Goal: Use online tool/utility: Utilize a website feature to perform a specific function

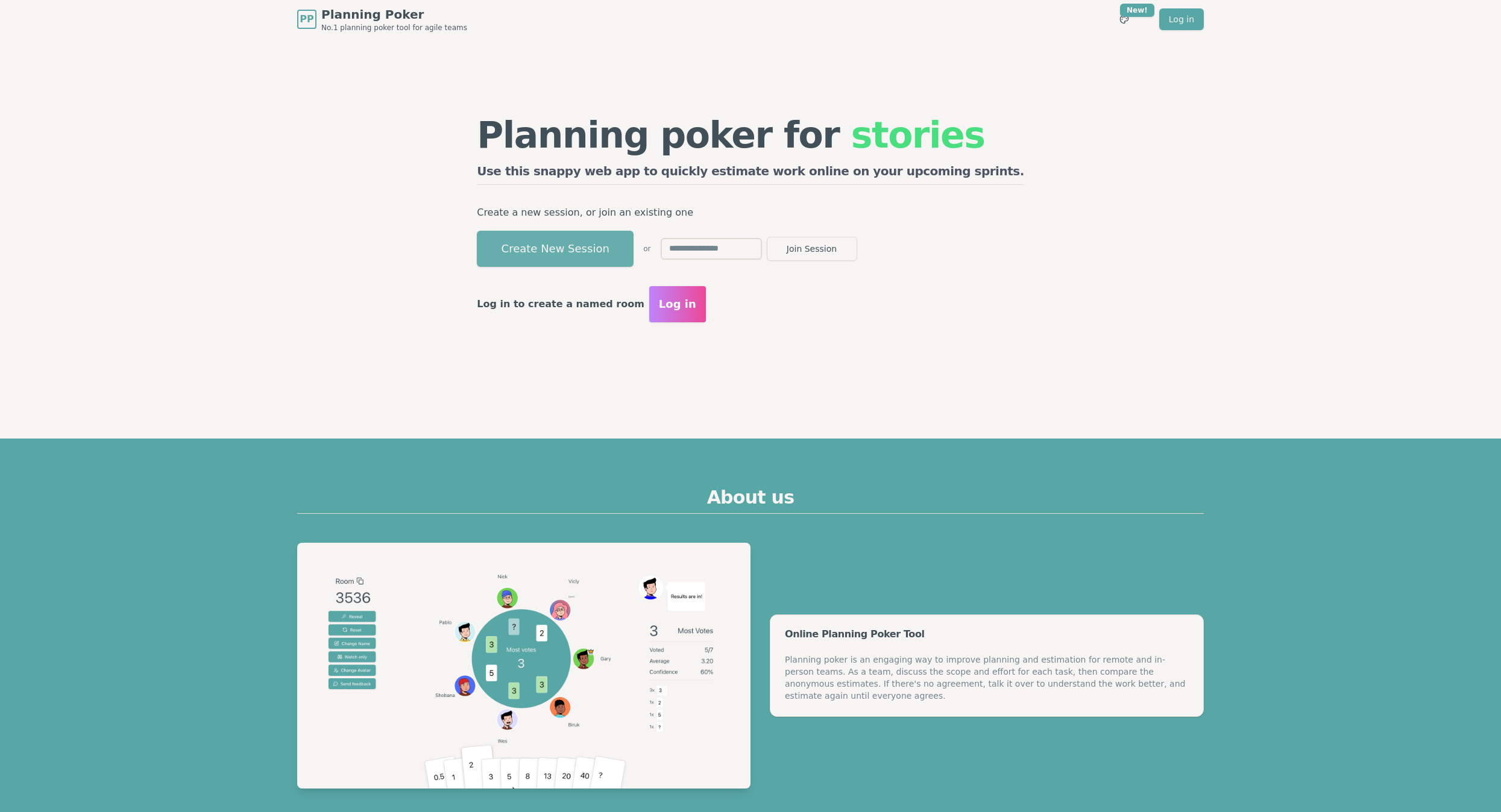
click at [583, 236] on button "Create New Session" at bounding box center [555, 249] width 157 height 36
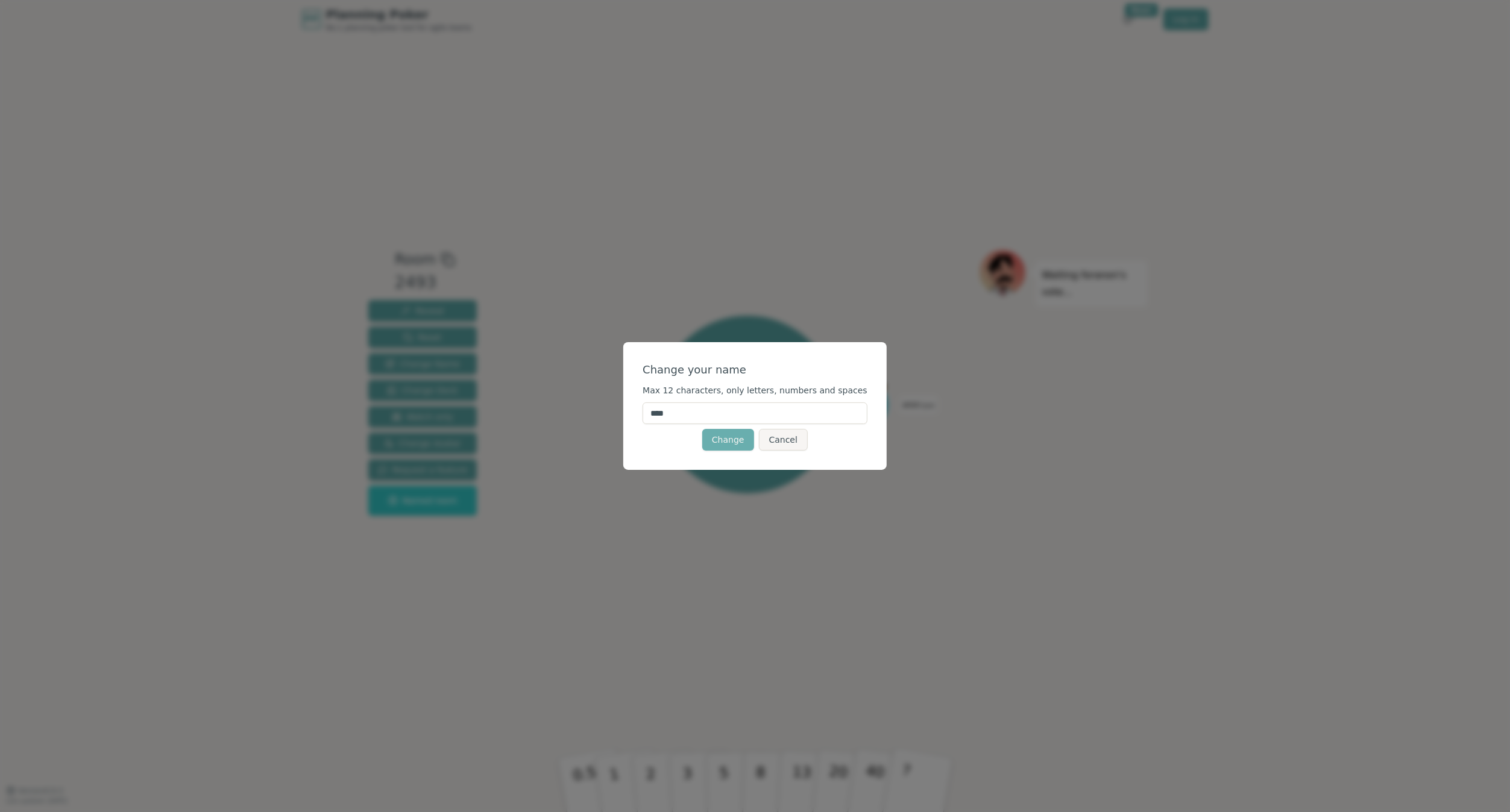
click at [734, 437] on button "Change" at bounding box center [728, 439] width 52 height 21
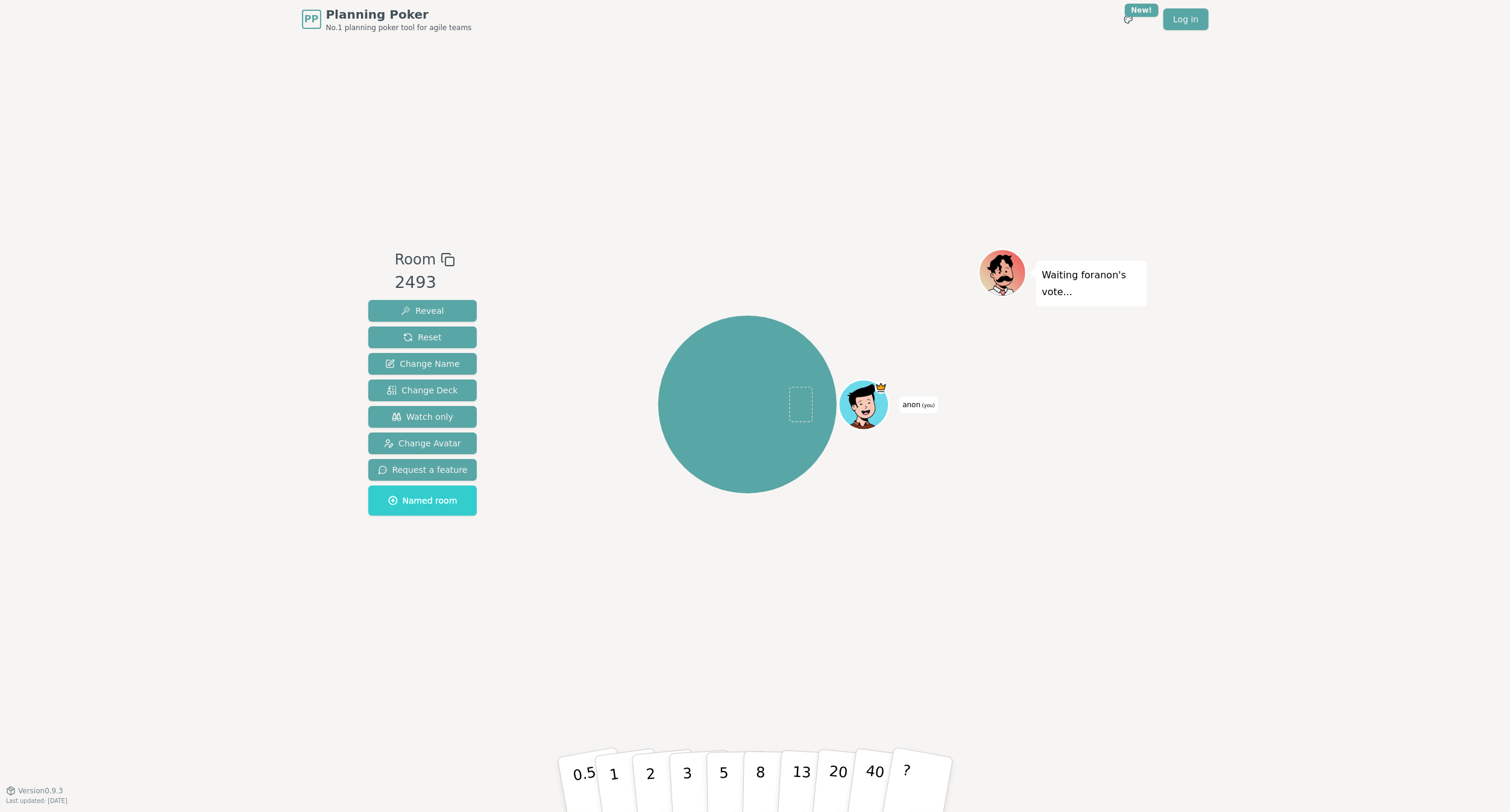
drag, startPoint x: 753, startPoint y: 442, endPoint x: 753, endPoint y: 424, distance: 18.0
click at [753, 424] on div "anon (you)" at bounding box center [747, 404] width 178 height 178
click at [833, 596] on p "20" at bounding box center [837, 784] width 25 height 66
click at [798, 596] on p "13" at bounding box center [801, 784] width 22 height 66
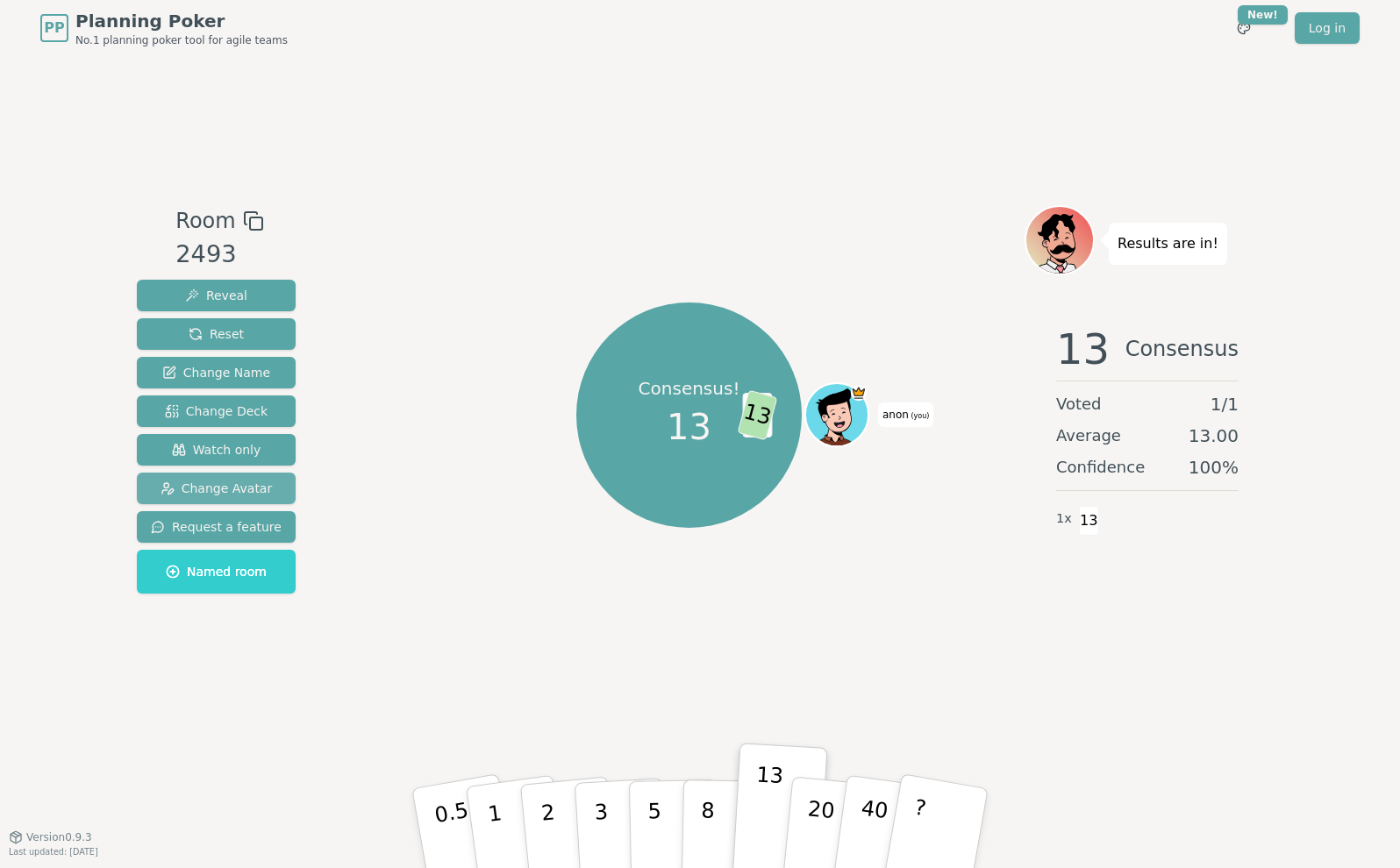
click at [231, 480] on span "Change Avatar" at bounding box center [217, 489] width 113 height 18
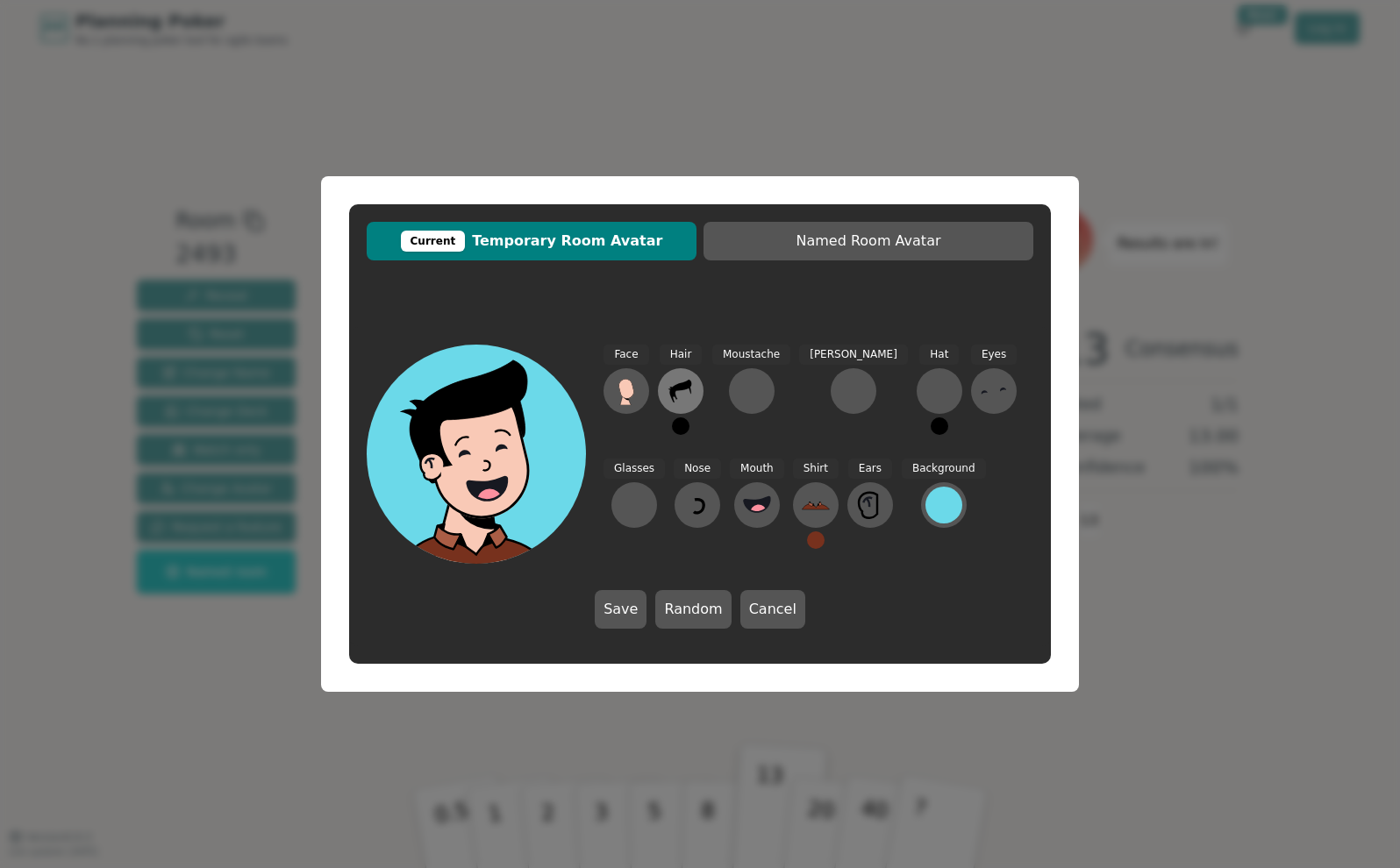
click at [694, 394] on button at bounding box center [680, 391] width 46 height 46
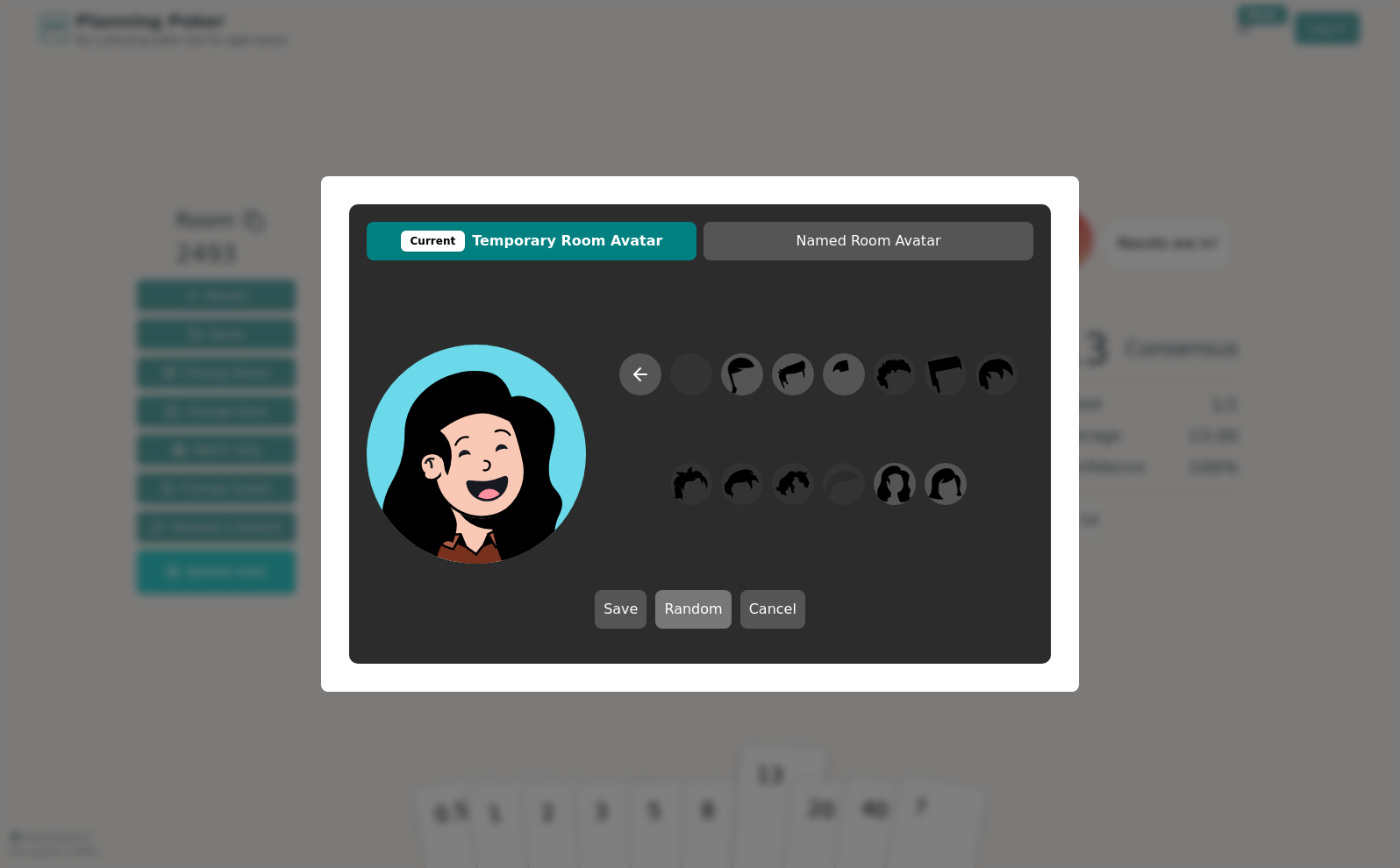
click at [705, 596] on button "Random" at bounding box center [693, 609] width 75 height 38
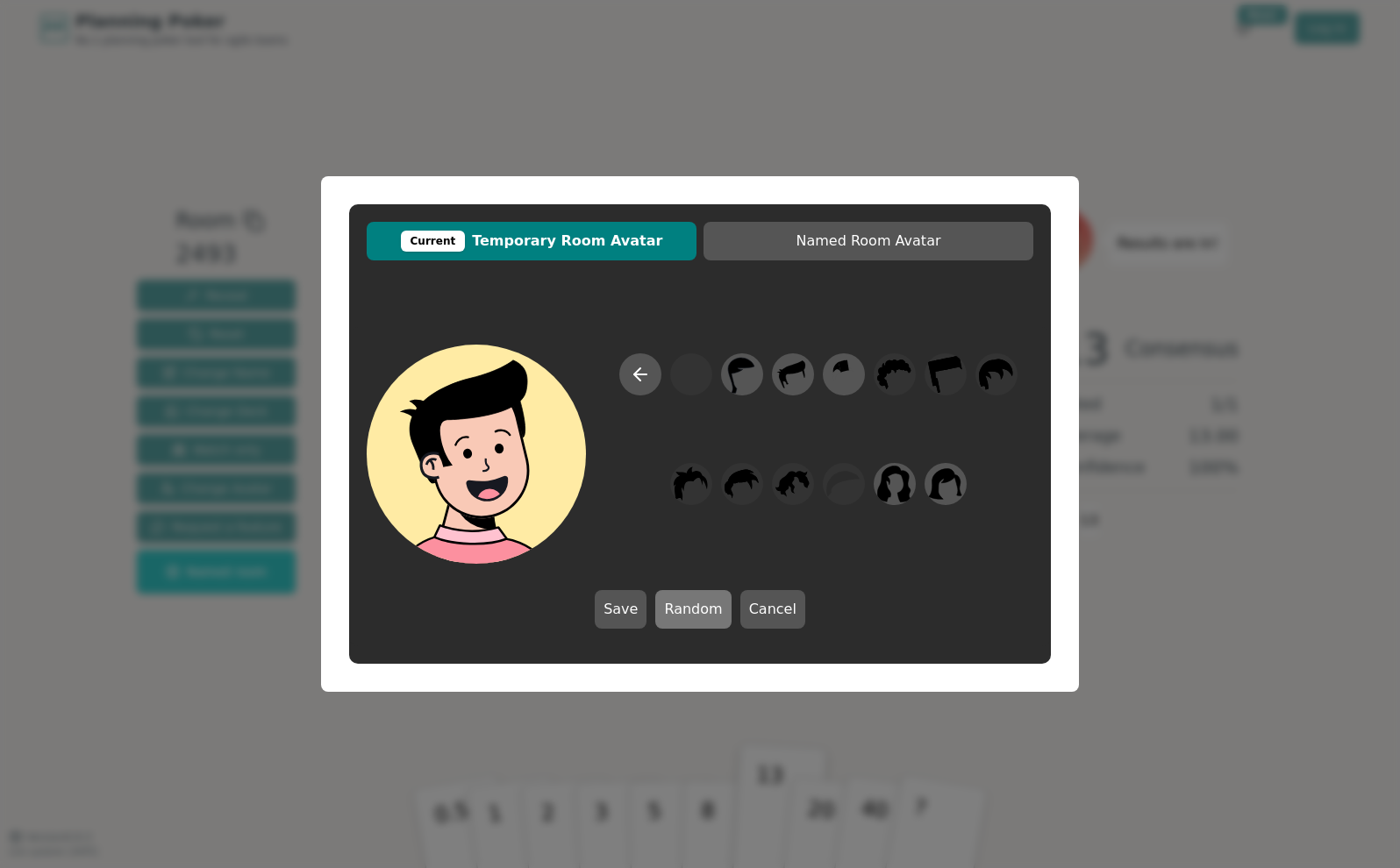
click at [705, 596] on button "Random" at bounding box center [693, 609] width 75 height 38
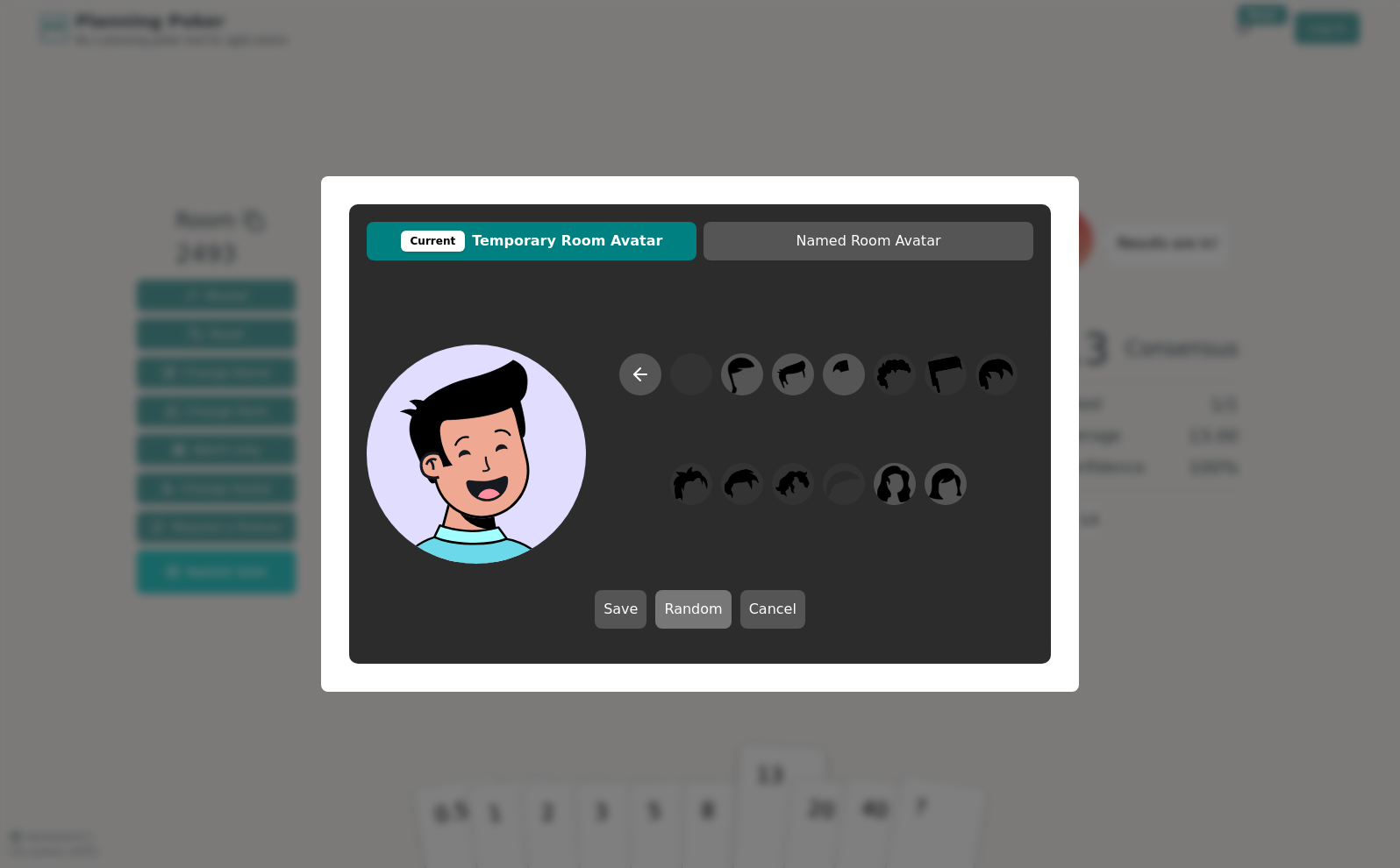
click at [704, 596] on button "Random" at bounding box center [693, 609] width 75 height 38
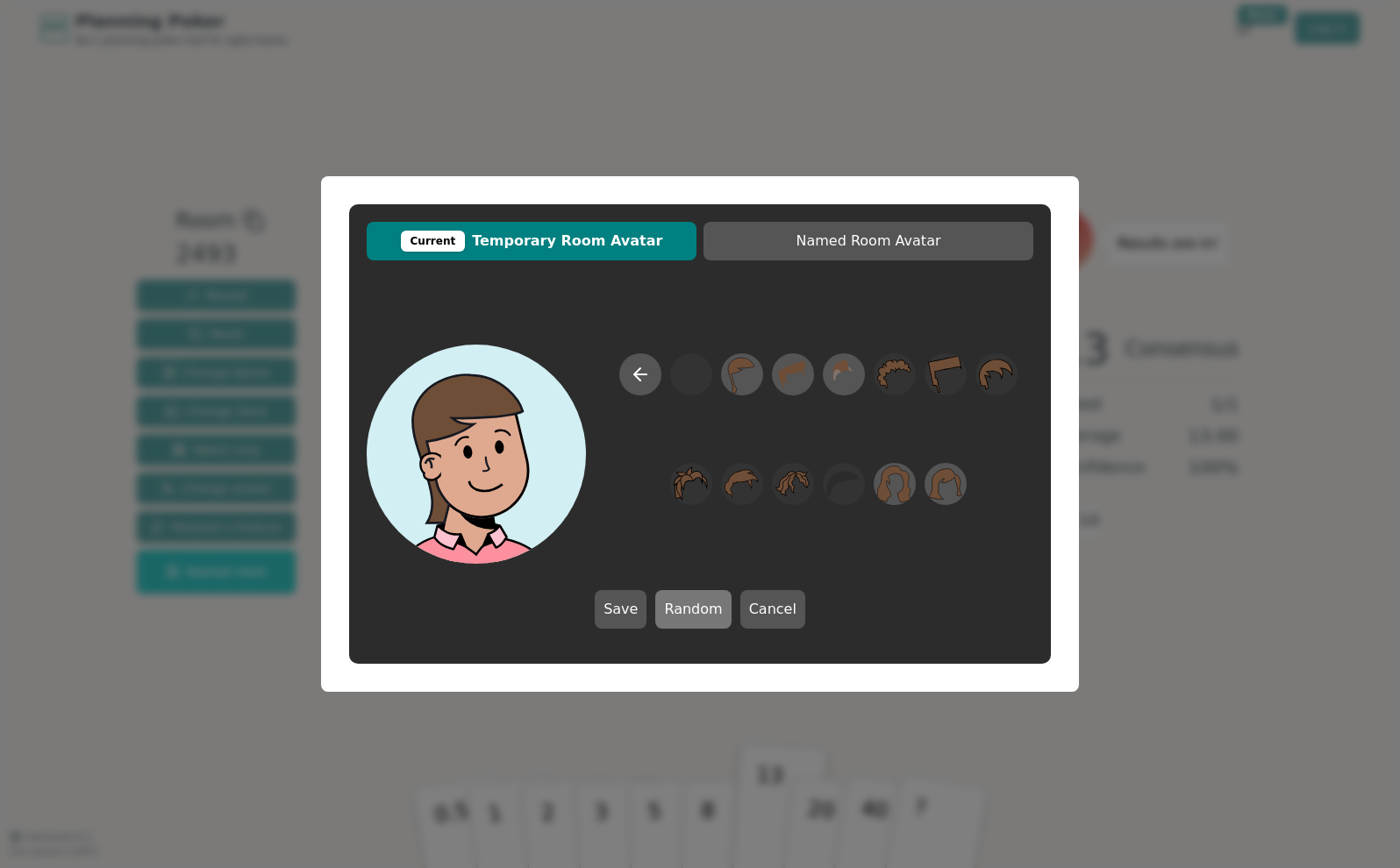
click at [704, 596] on button "Random" at bounding box center [693, 609] width 75 height 38
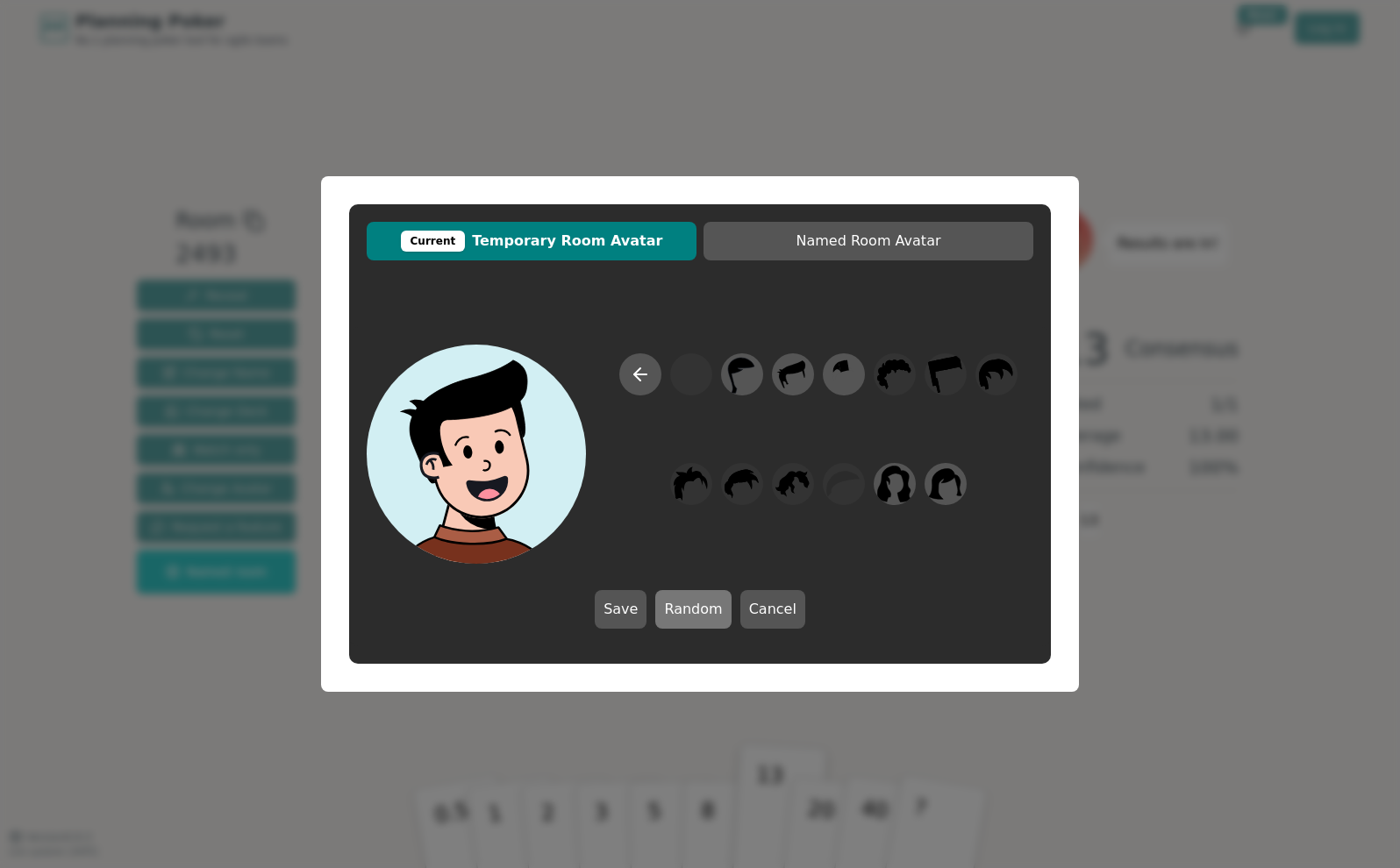
click at [704, 596] on button "Random" at bounding box center [693, 609] width 75 height 38
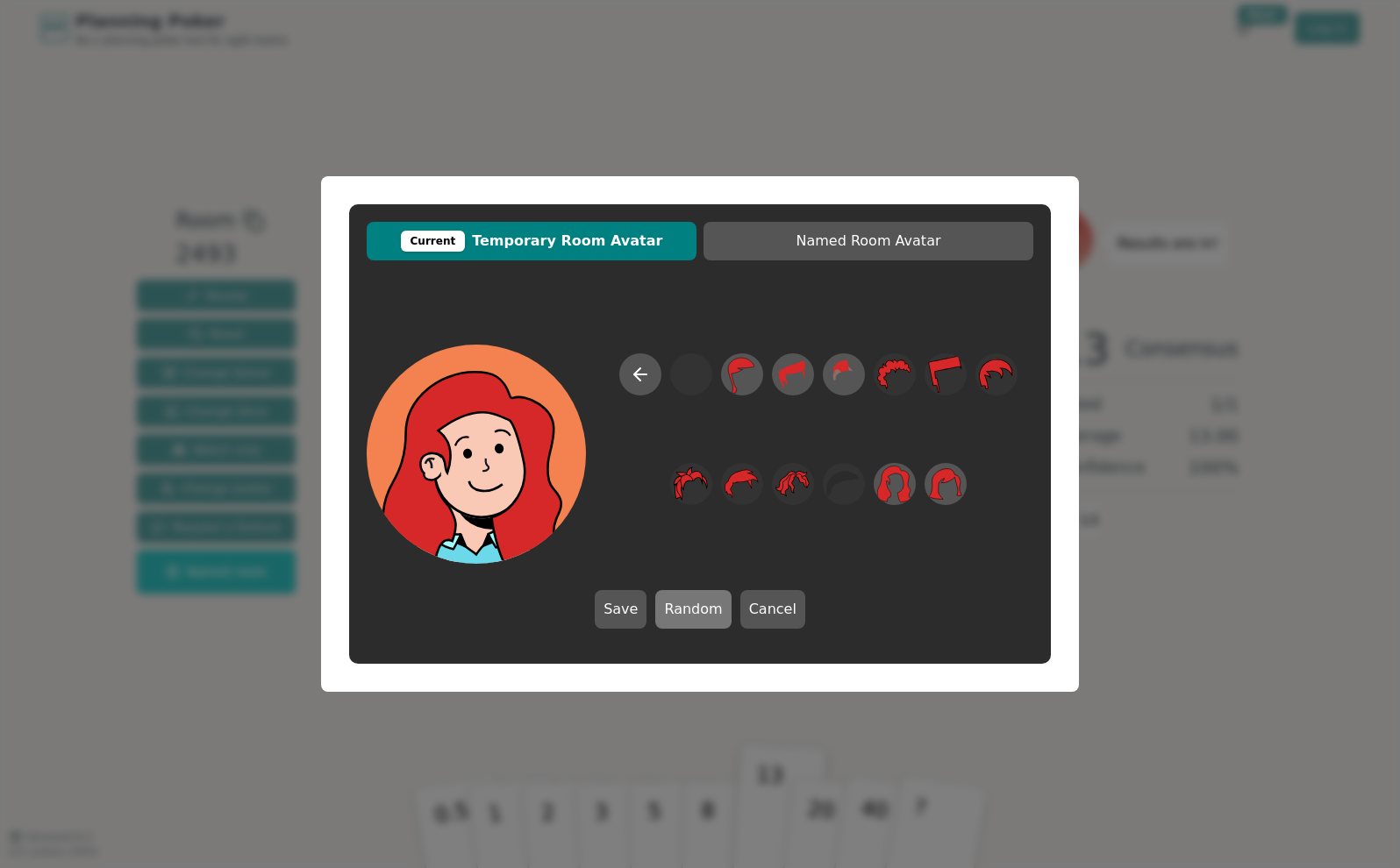
click at [704, 596] on button "Random" at bounding box center [693, 609] width 75 height 38
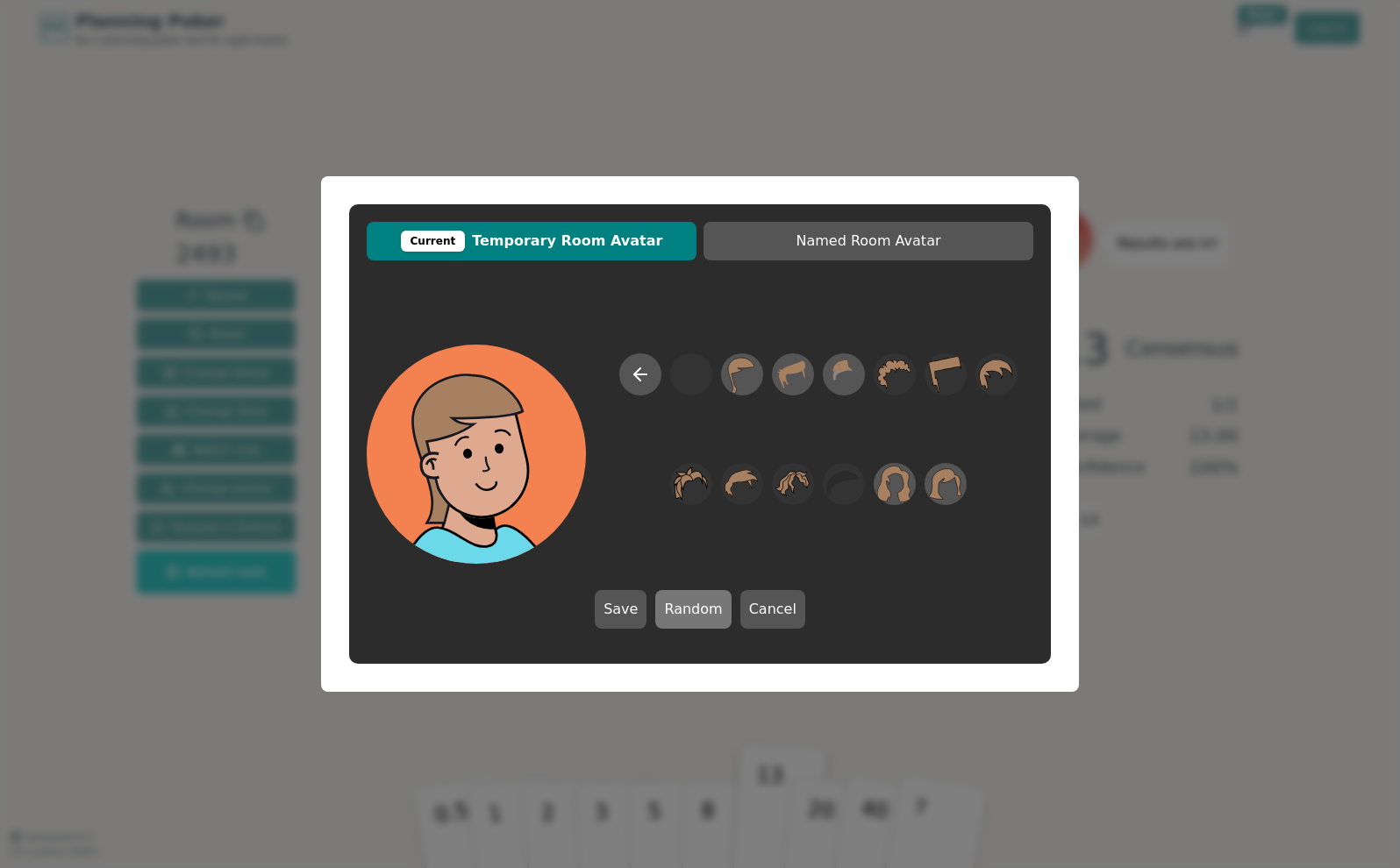
click at [701, 597] on button "Random" at bounding box center [693, 609] width 75 height 38
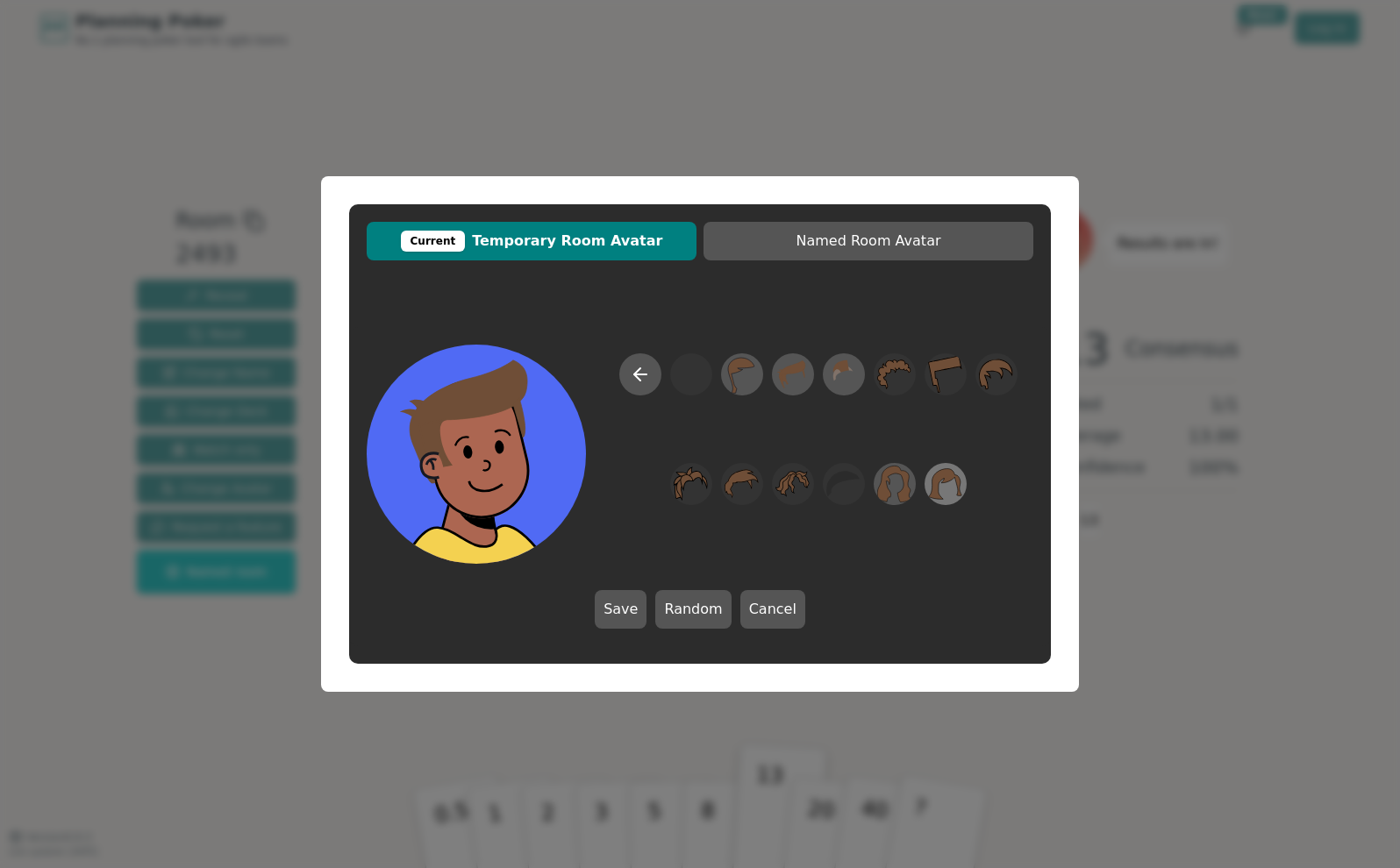
click at [951, 467] on icon at bounding box center [945, 485] width 34 height 39
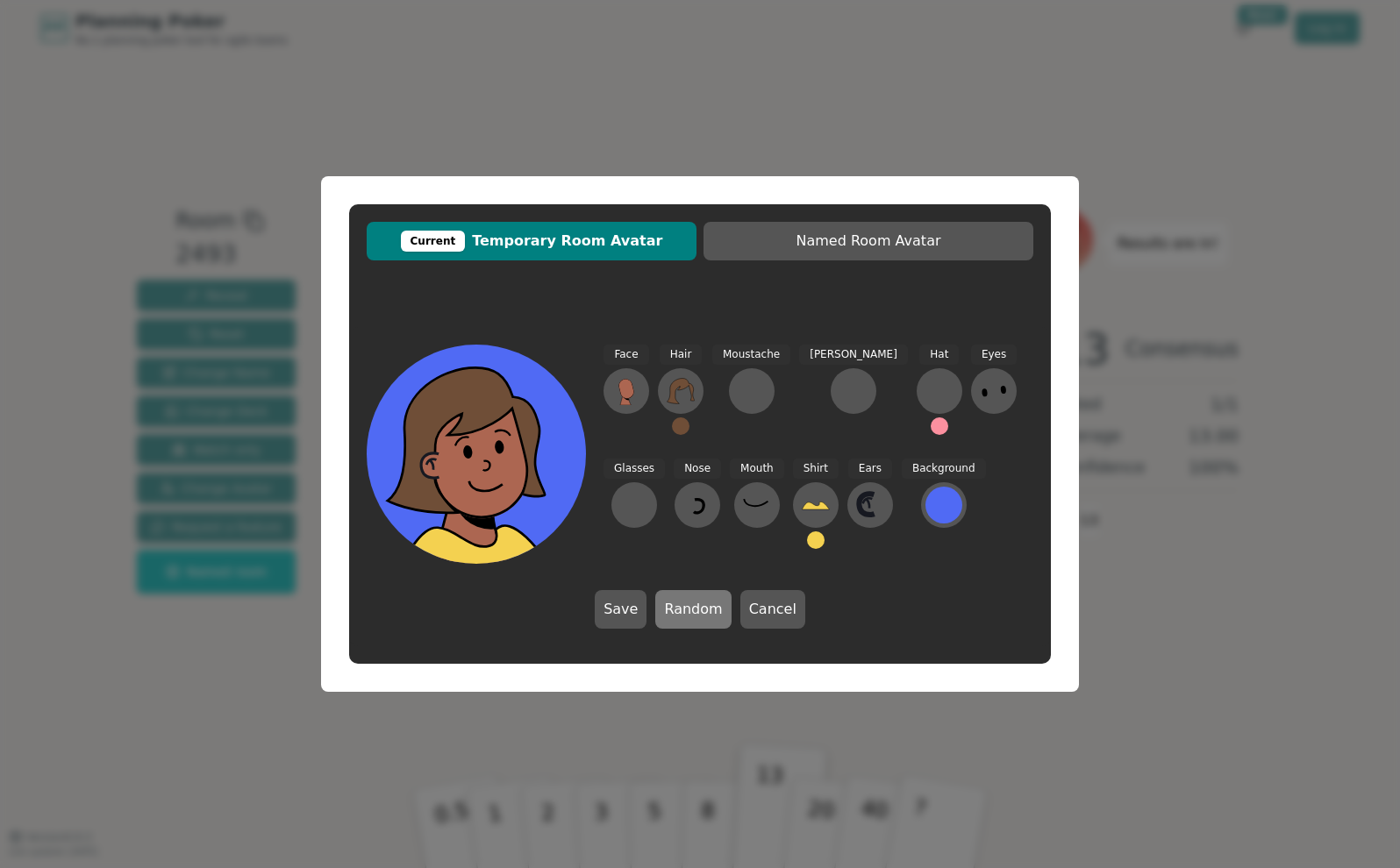
click at [686, 597] on button "Random" at bounding box center [693, 609] width 75 height 38
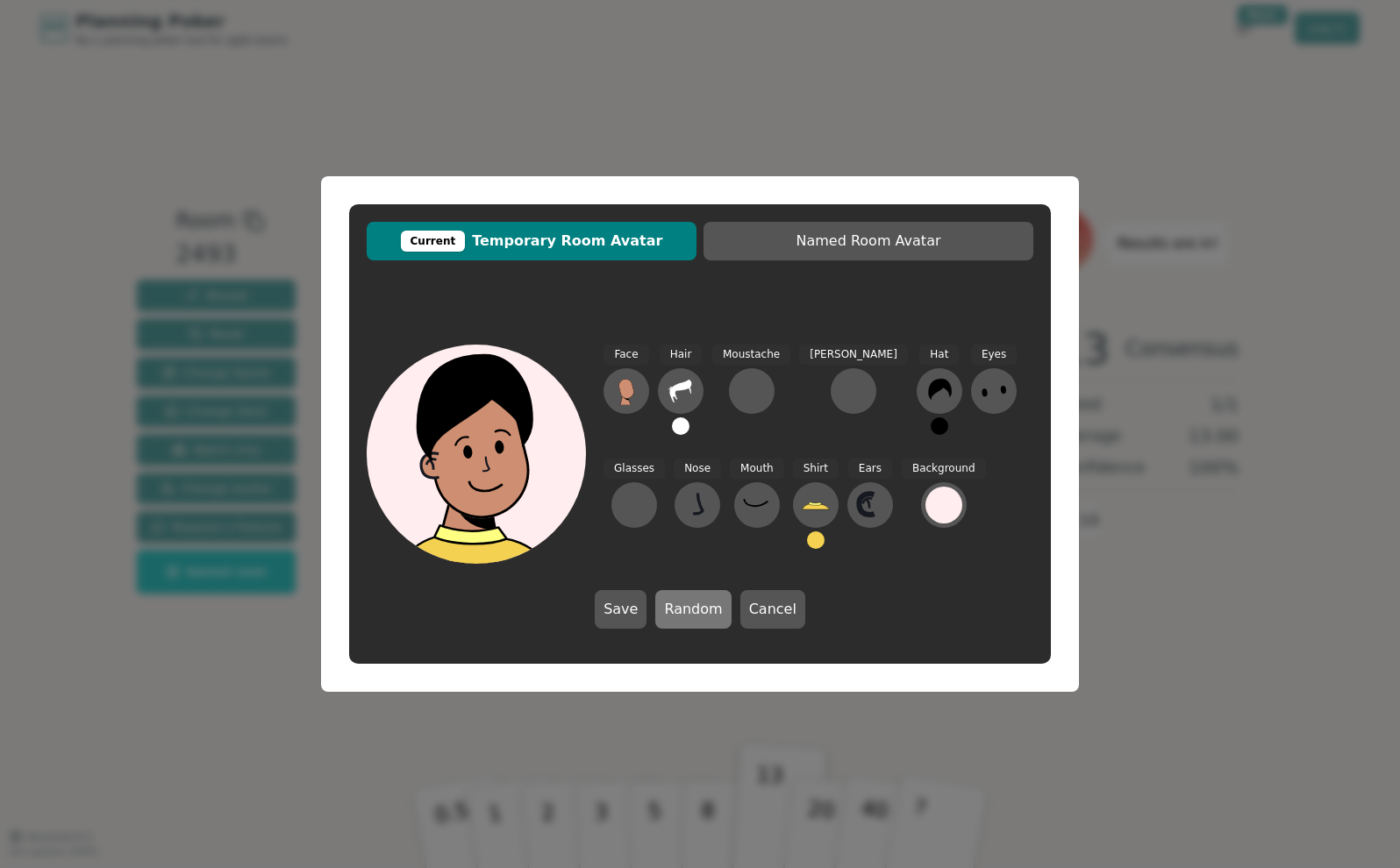
click at [686, 597] on button "Random" at bounding box center [693, 609] width 75 height 38
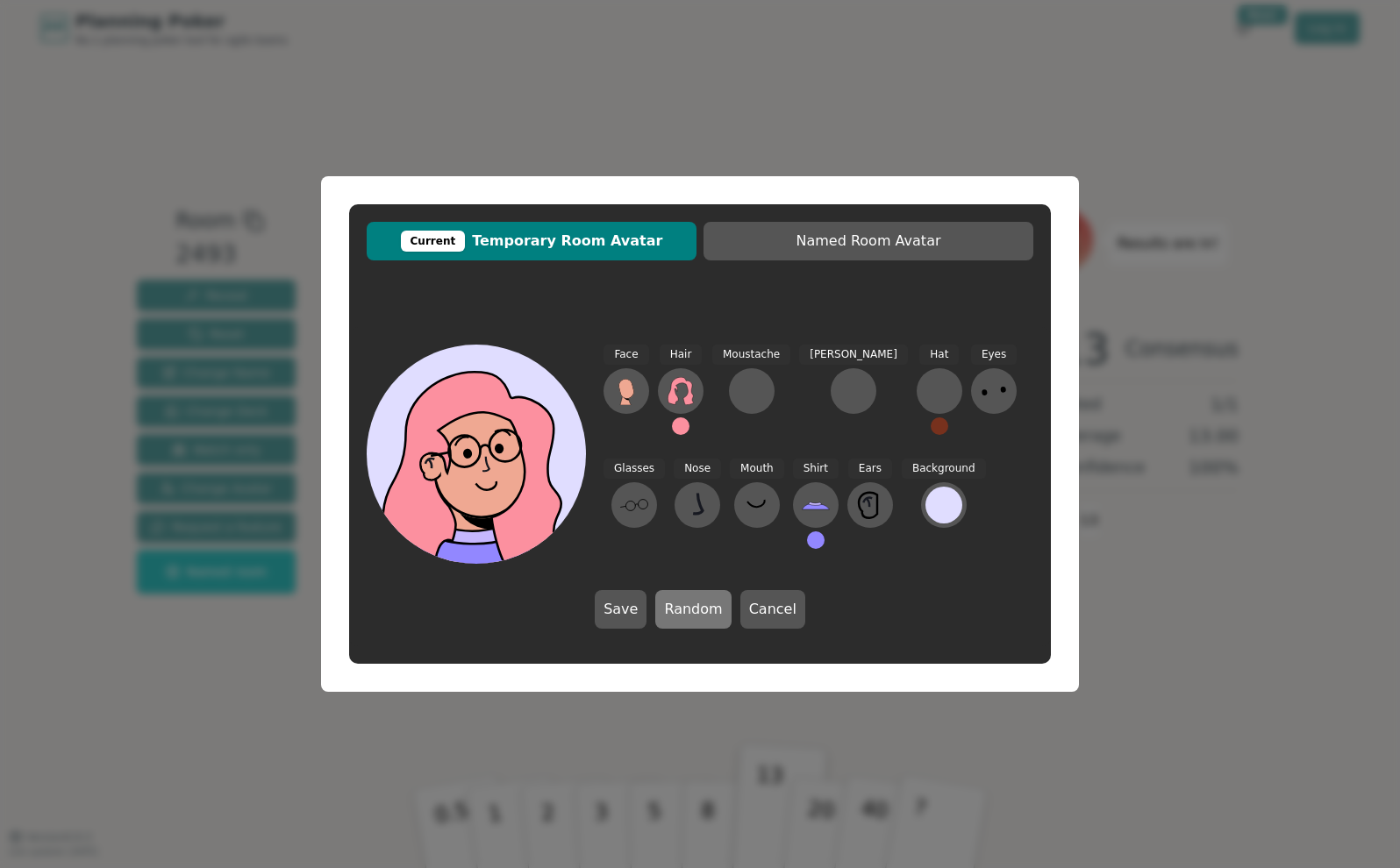
click at [686, 597] on button "Random" at bounding box center [693, 609] width 75 height 38
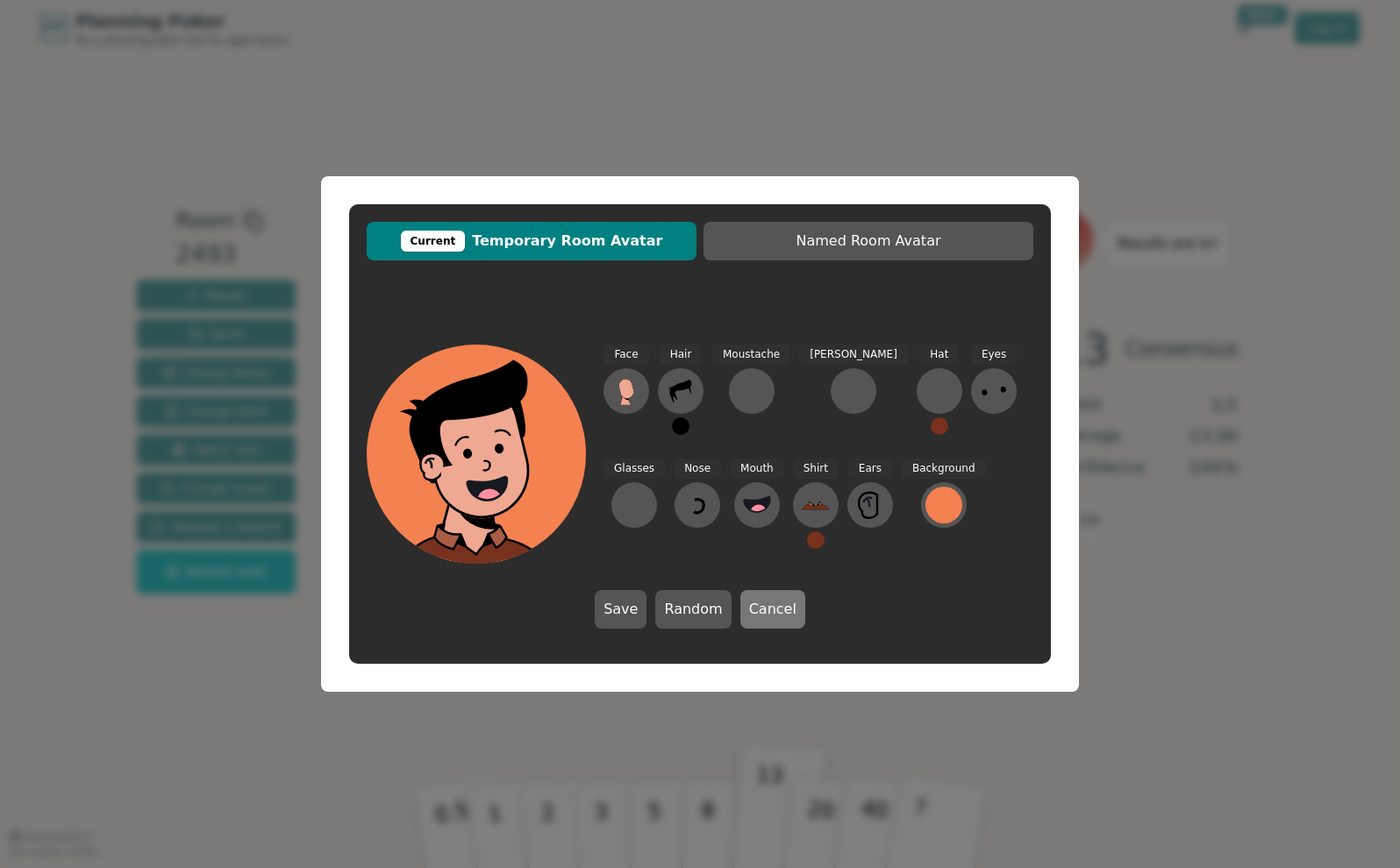
click at [771, 615] on button "Cancel" at bounding box center [772, 609] width 65 height 38
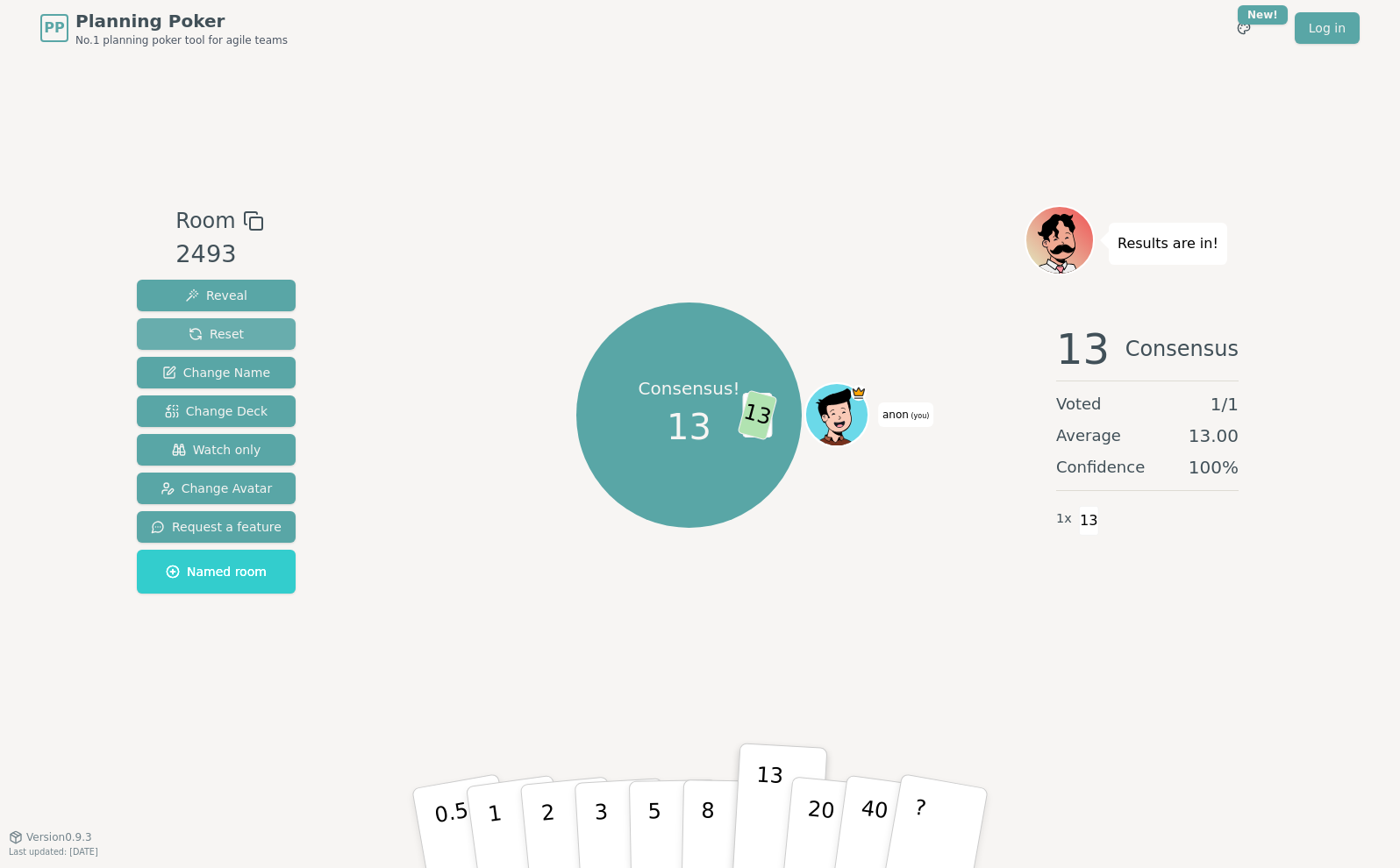
click at [249, 323] on button "Reset" at bounding box center [216, 333] width 159 height 31
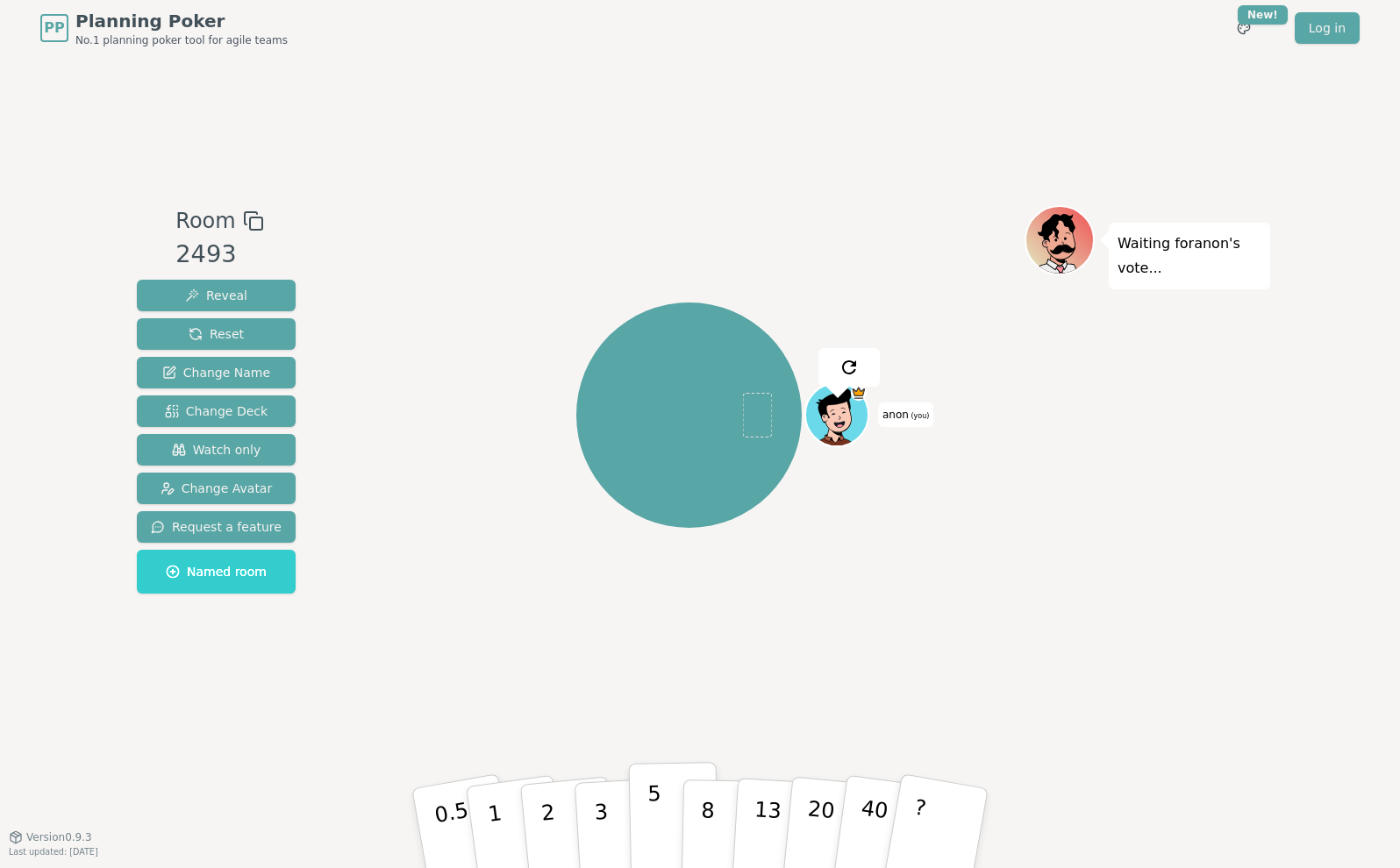
click at [657, 823] on p "5" at bounding box center [654, 829] width 15 height 95
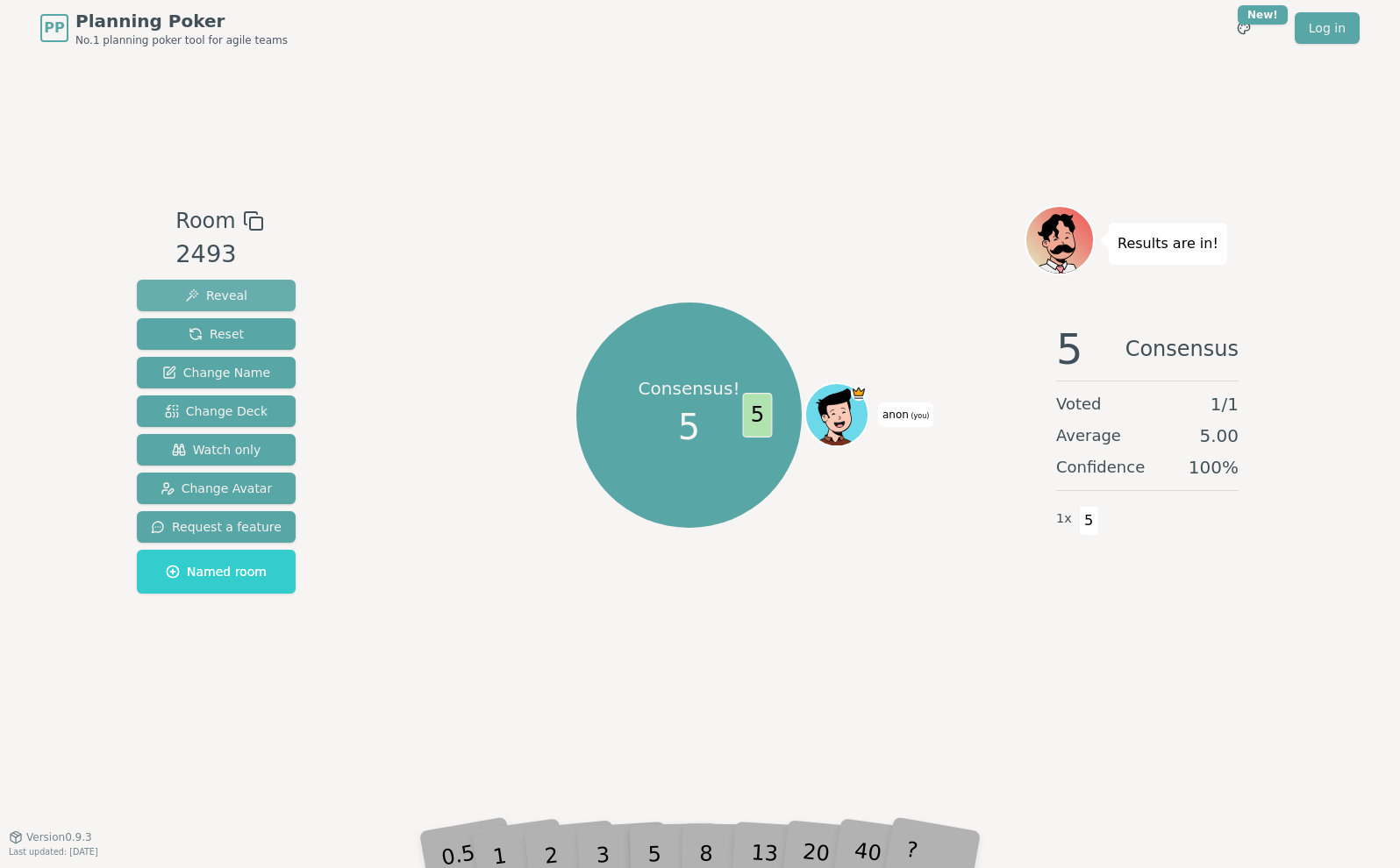
click at [210, 287] on span "Reveal" at bounding box center [216, 296] width 63 height 18
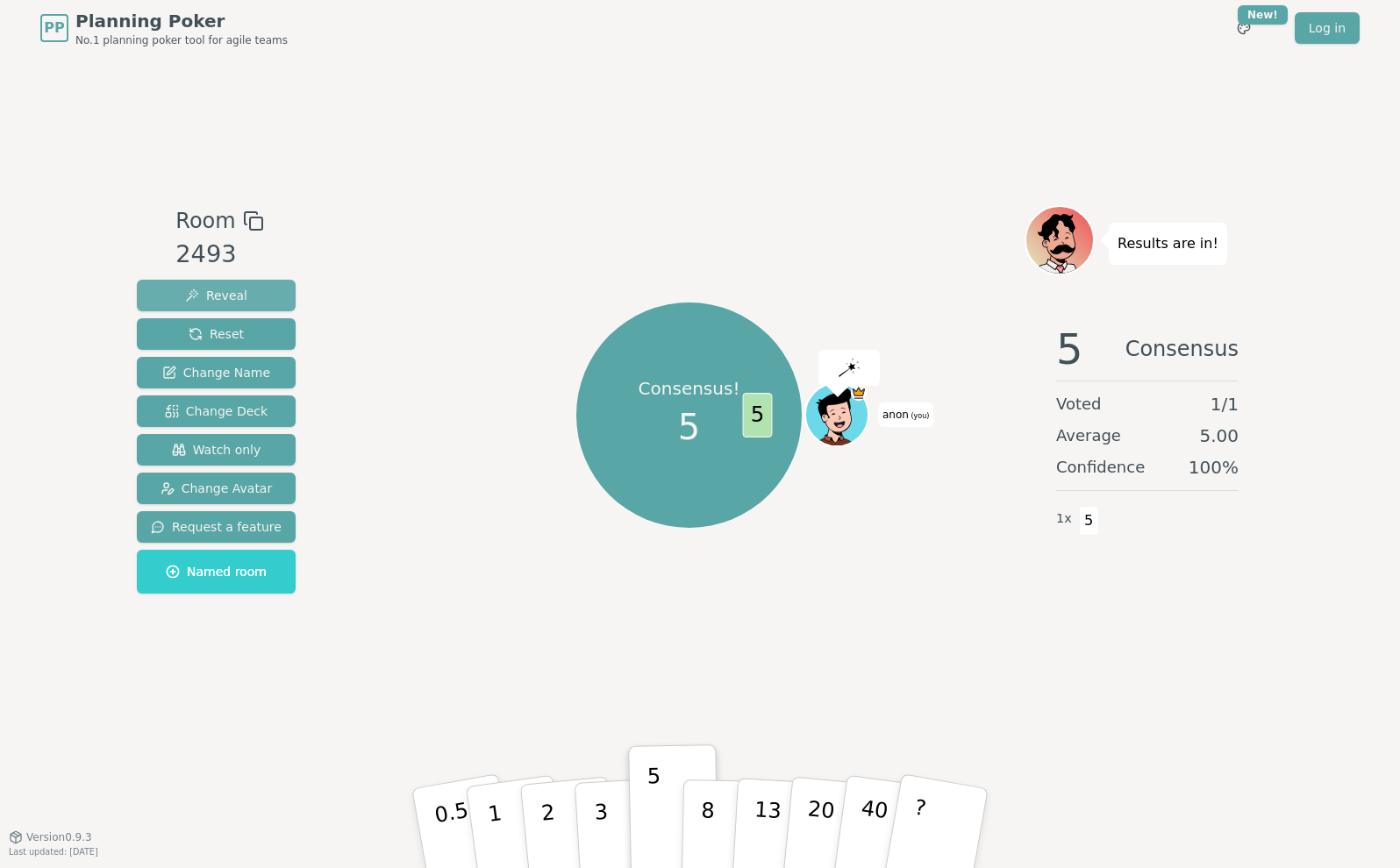
click at [222, 305] on button "Reveal" at bounding box center [216, 295] width 159 height 31
click at [222, 336] on span "Reset" at bounding box center [216, 334] width 55 height 18
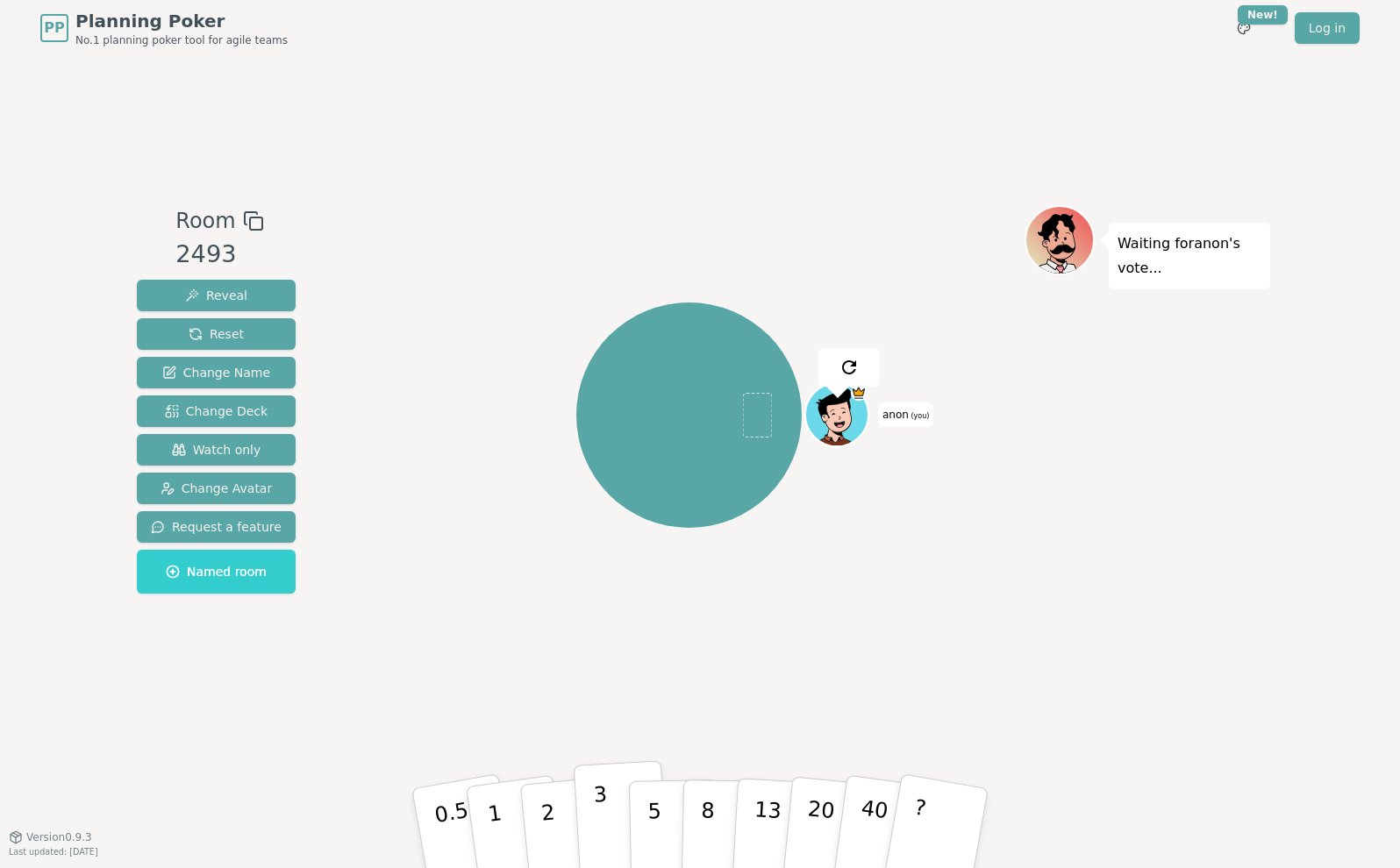
click at [593, 809] on button "3" at bounding box center [621, 828] width 96 height 137
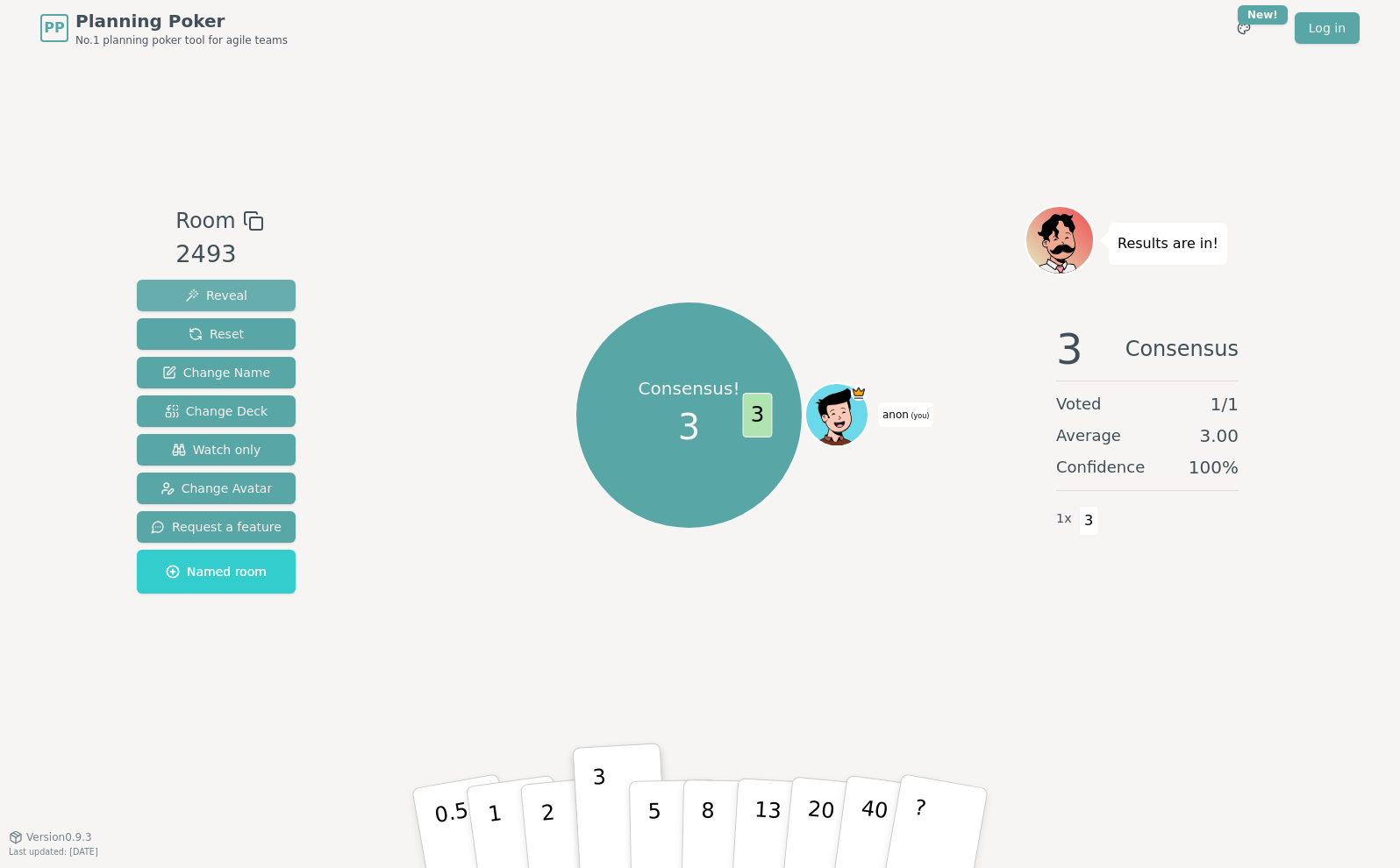
click at [185, 299] on span "Reveal" at bounding box center [216, 296] width 63 height 18
click at [207, 321] on button "Reset" at bounding box center [216, 333] width 159 height 31
click at [226, 331] on span "Reset" at bounding box center [216, 334] width 55 height 18
click at [523, 488] on div "Consensus! 3 3 anon (you)" at bounding box center [688, 415] width 670 height 357
